Goal: Navigation & Orientation: Find specific page/section

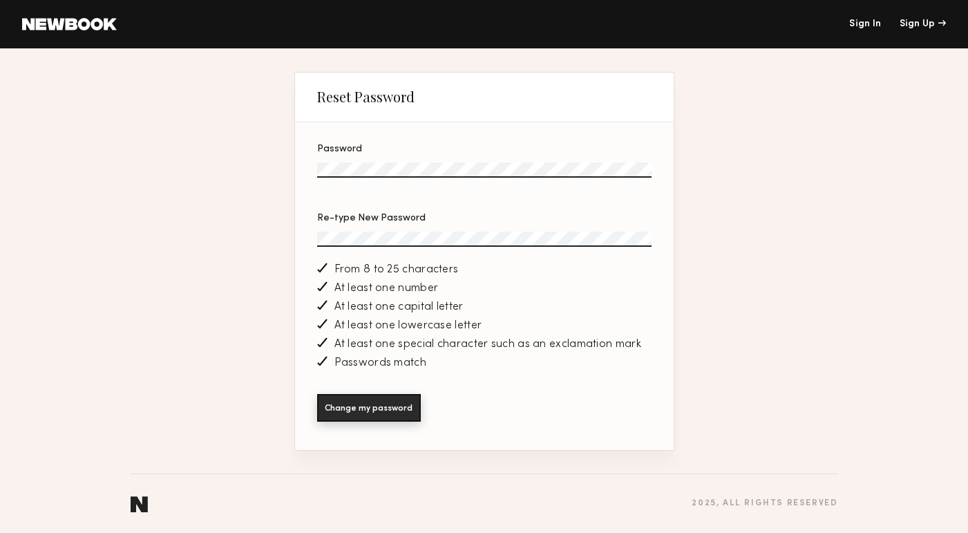
click at [376, 397] on button "Change my password" at bounding box center [369, 408] width 104 height 28
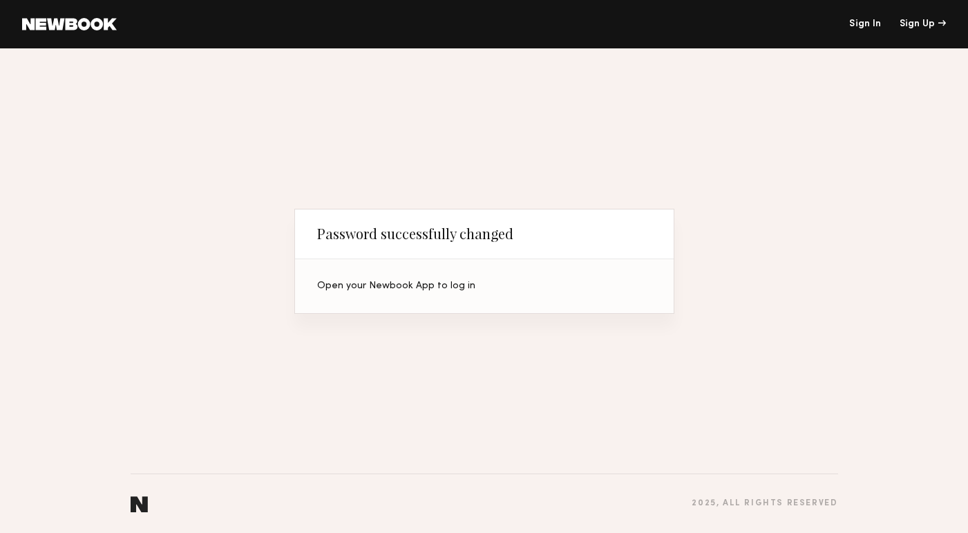
click at [335, 283] on div "Open your Newbook App to log in" at bounding box center [484, 286] width 334 height 10
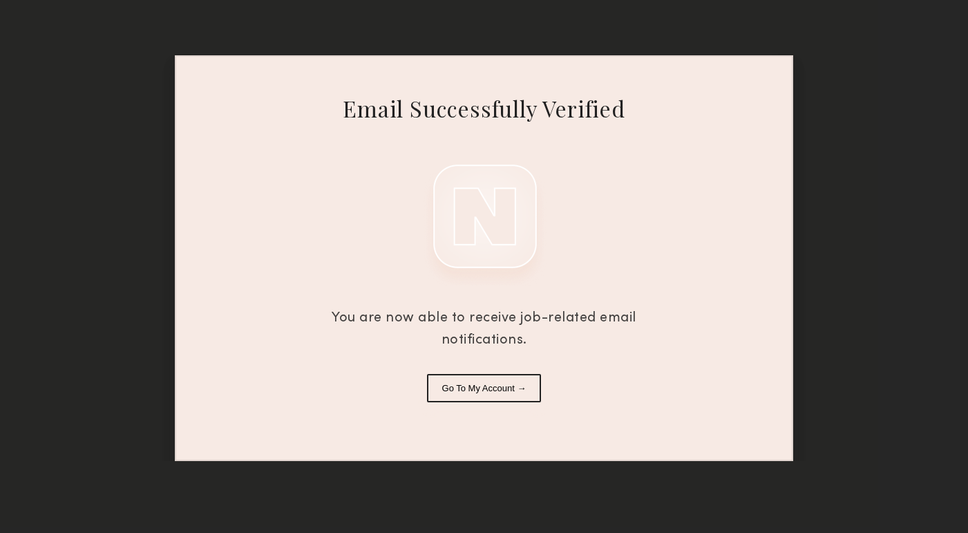
click at [502, 391] on button "Go To My Account →" at bounding box center [484, 388] width 115 height 28
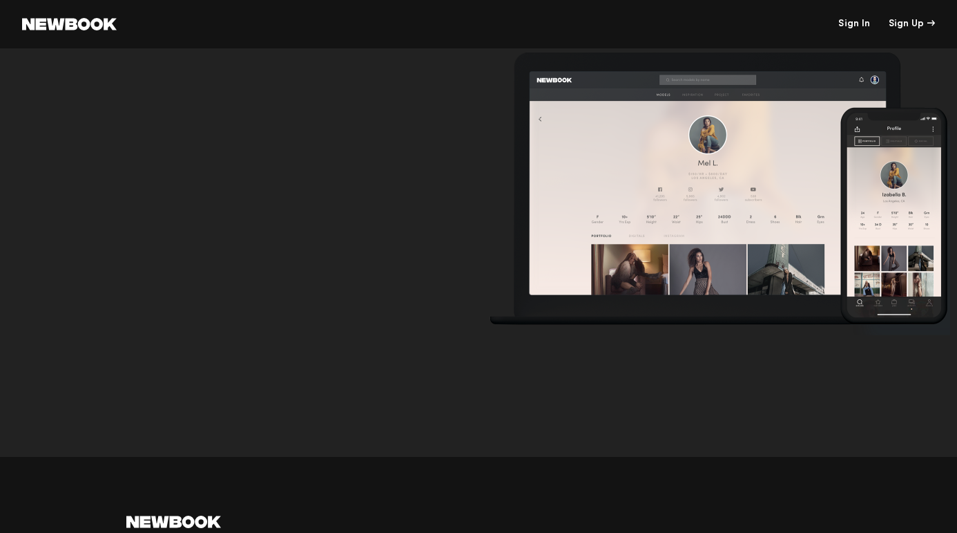
scroll to position [4315, 0]
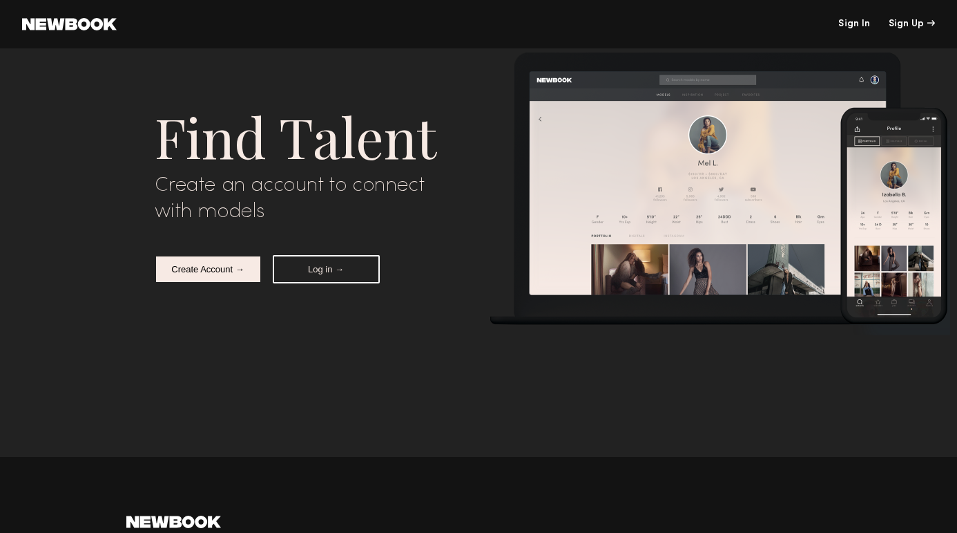
click at [267, 368] on nb-create-account-notice "Find Talent Create an account to connect with models Create Account → Log in → …" at bounding box center [478, 266] width 957 height 533
